Goal: Task Accomplishment & Management: Manage account settings

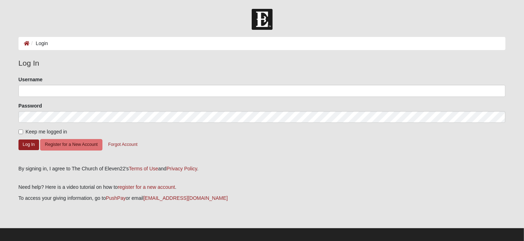
click at [43, 43] on li "Login" at bounding box center [39, 43] width 18 height 7
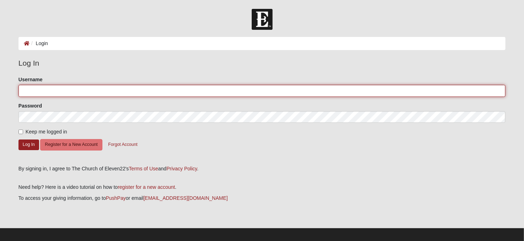
click at [32, 91] on input "Username" at bounding box center [261, 91] width 487 height 12
type input "webb1122"
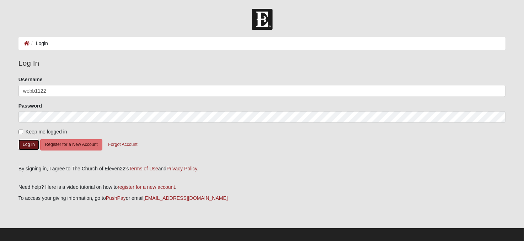
click at [26, 142] on button "Log In" at bounding box center [28, 145] width 21 height 10
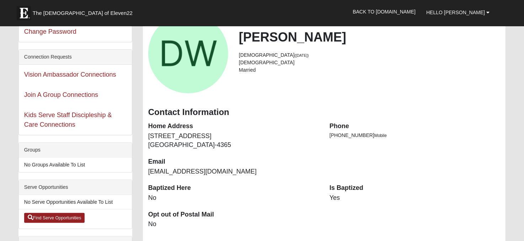
scroll to position [36, 0]
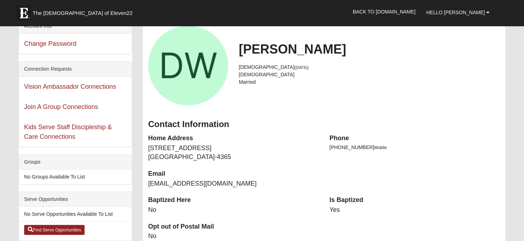
scroll to position [0, 0]
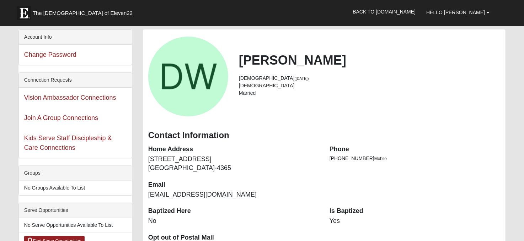
click at [460, 14] on span "Hello [PERSON_NAME]" at bounding box center [455, 13] width 59 height 6
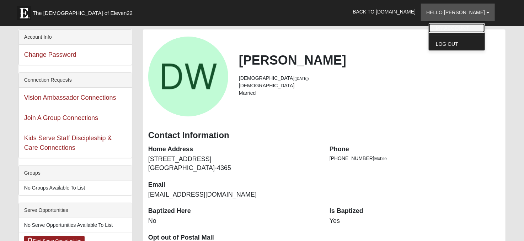
click at [460, 25] on link "My Account" at bounding box center [457, 27] width 56 height 9
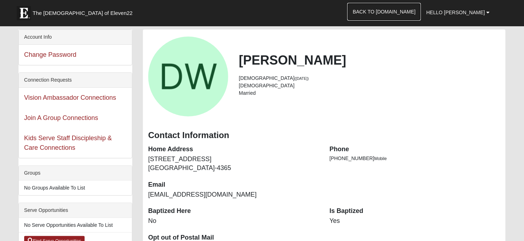
click at [385, 11] on link "Back to COE22.com" at bounding box center [384, 12] width 74 height 18
click at [470, 11] on span "Hello David" at bounding box center [455, 13] width 59 height 6
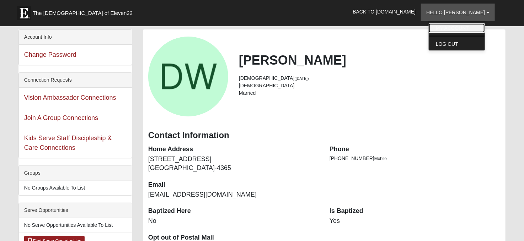
click at [463, 23] on link "My Account" at bounding box center [457, 27] width 56 height 9
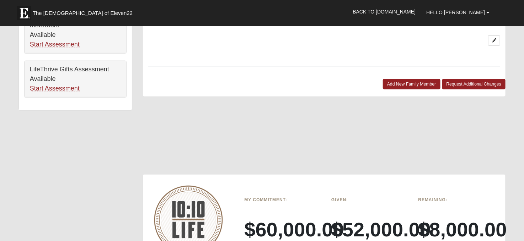
scroll to position [462, 0]
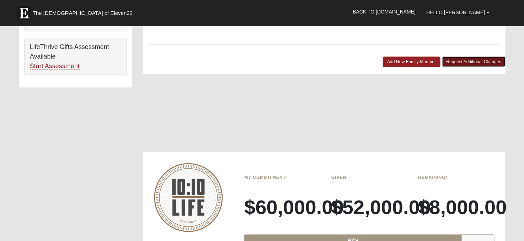
click at [453, 57] on link "Request Additional Changes" at bounding box center [474, 62] width 64 height 10
